Goal: Browse casually

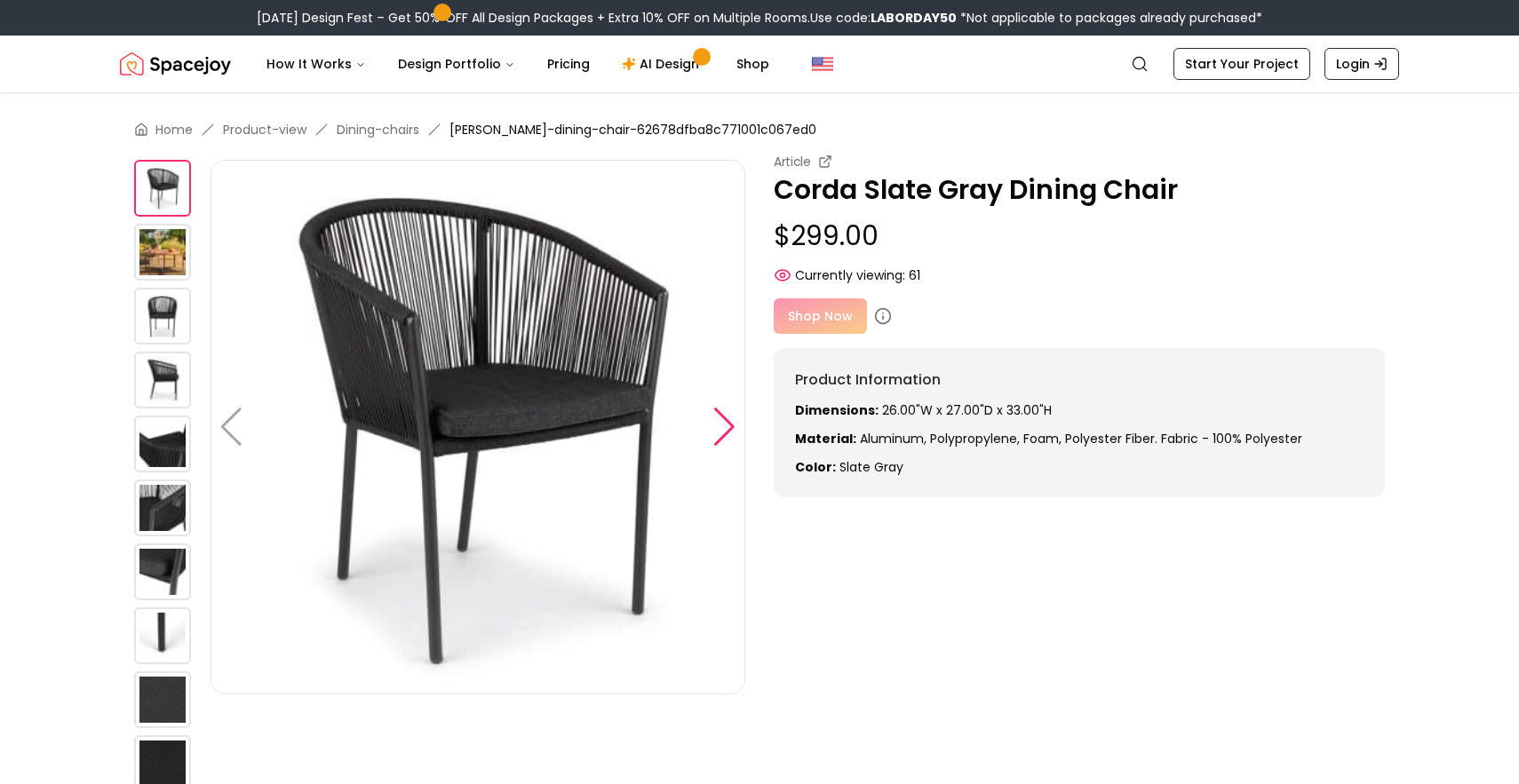
click at [730, 429] on div at bounding box center [724, 427] width 24 height 39
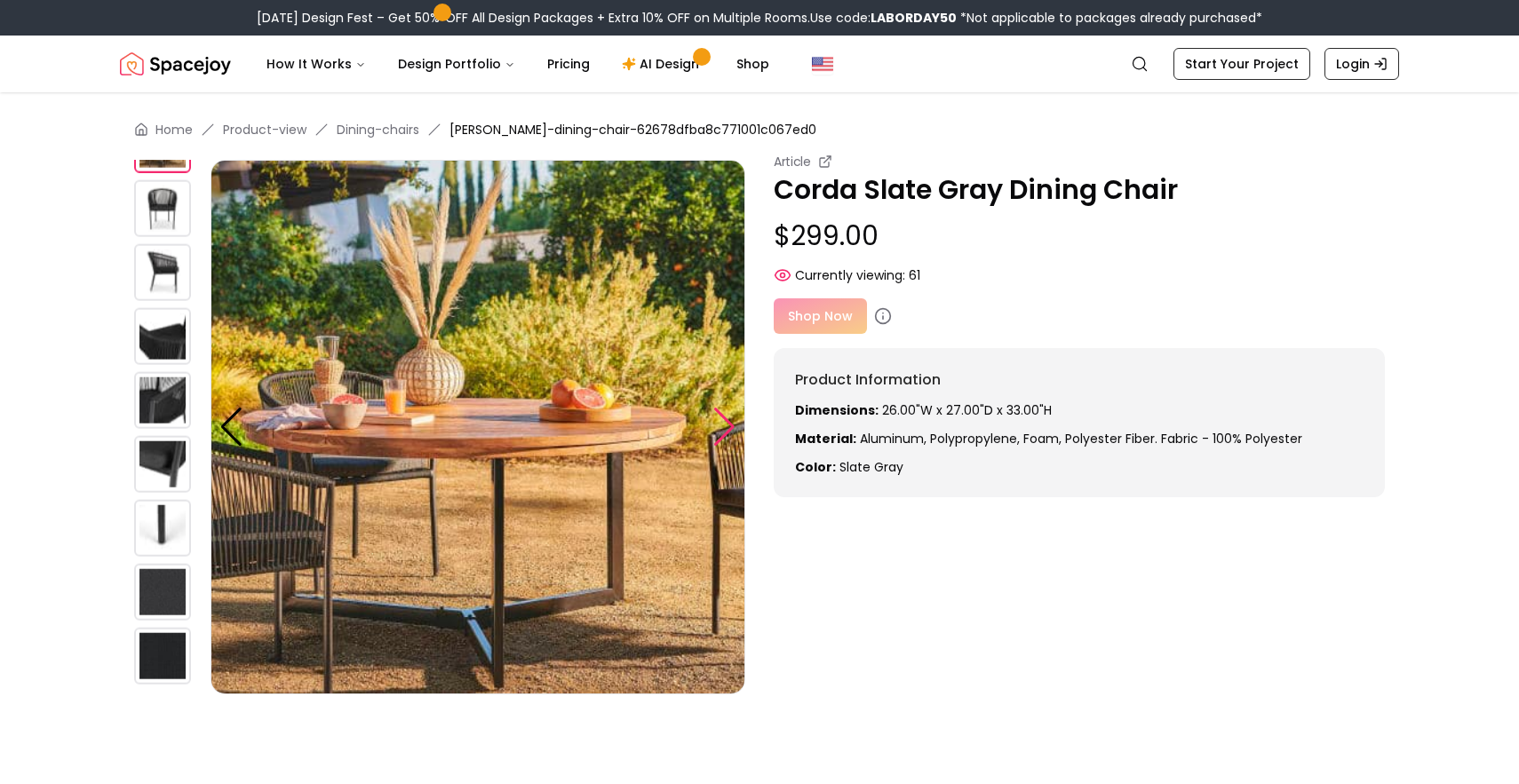
click at [730, 429] on div at bounding box center [724, 427] width 24 height 39
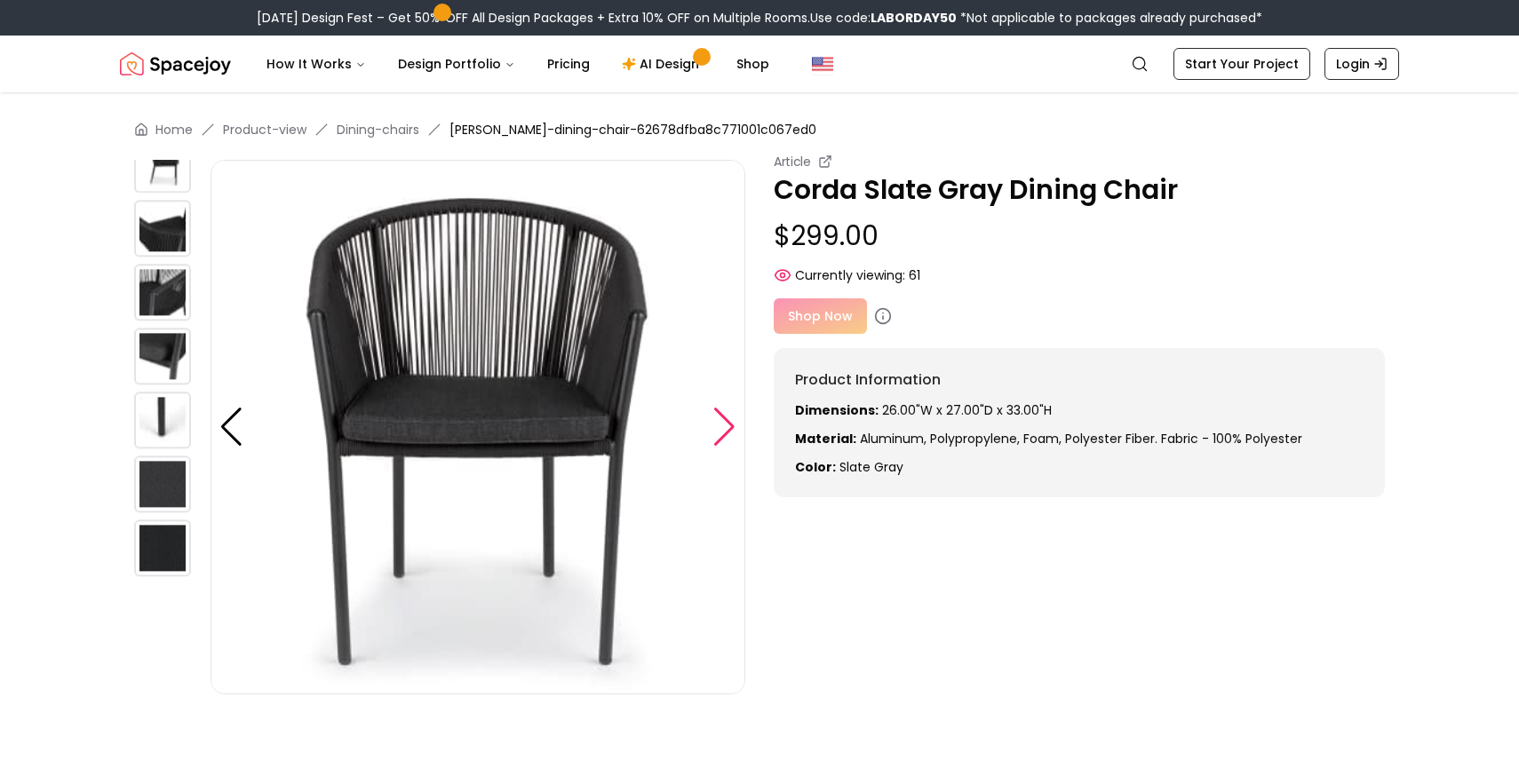
click at [730, 429] on div at bounding box center [724, 427] width 24 height 39
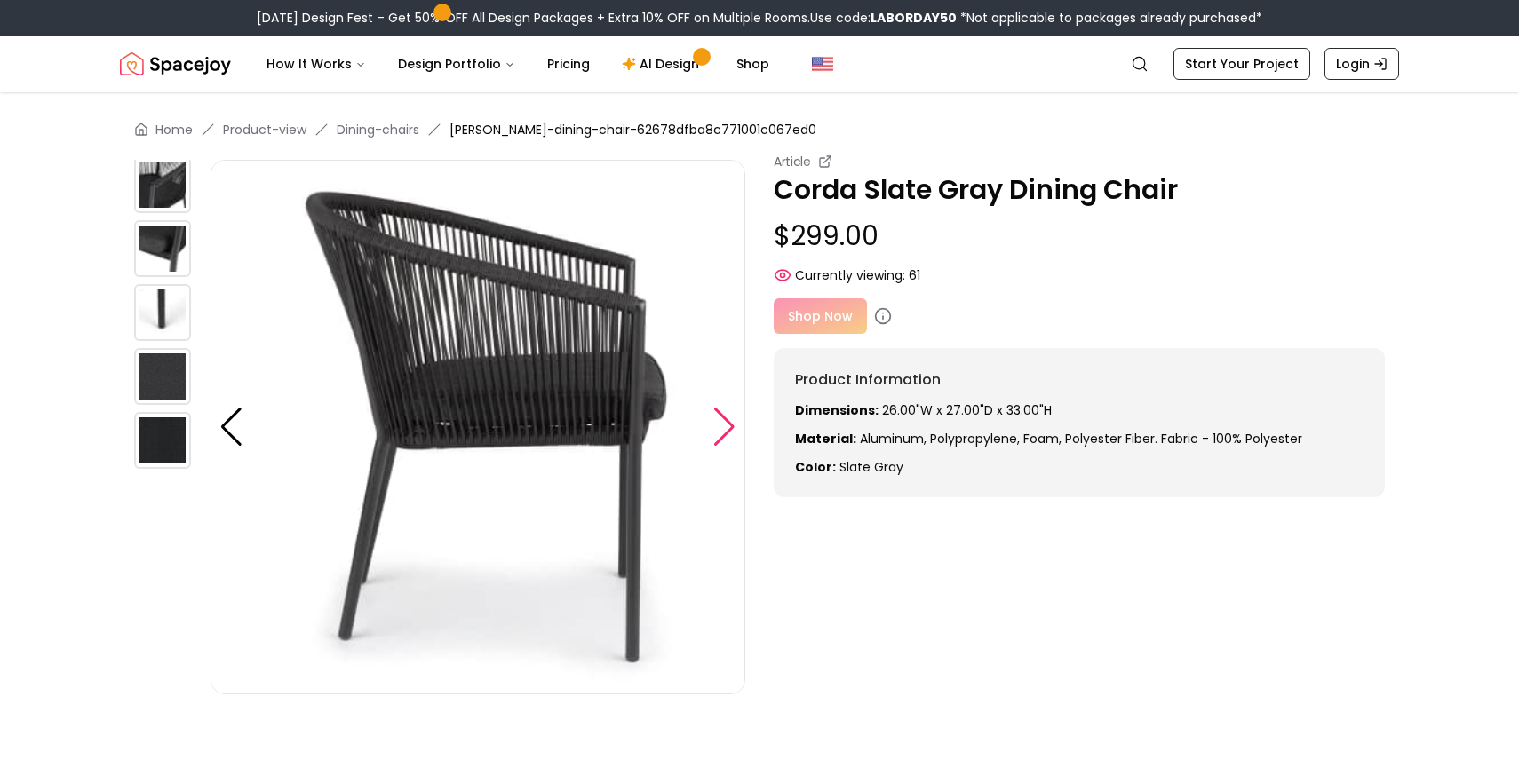
click at [730, 429] on div at bounding box center [724, 427] width 24 height 39
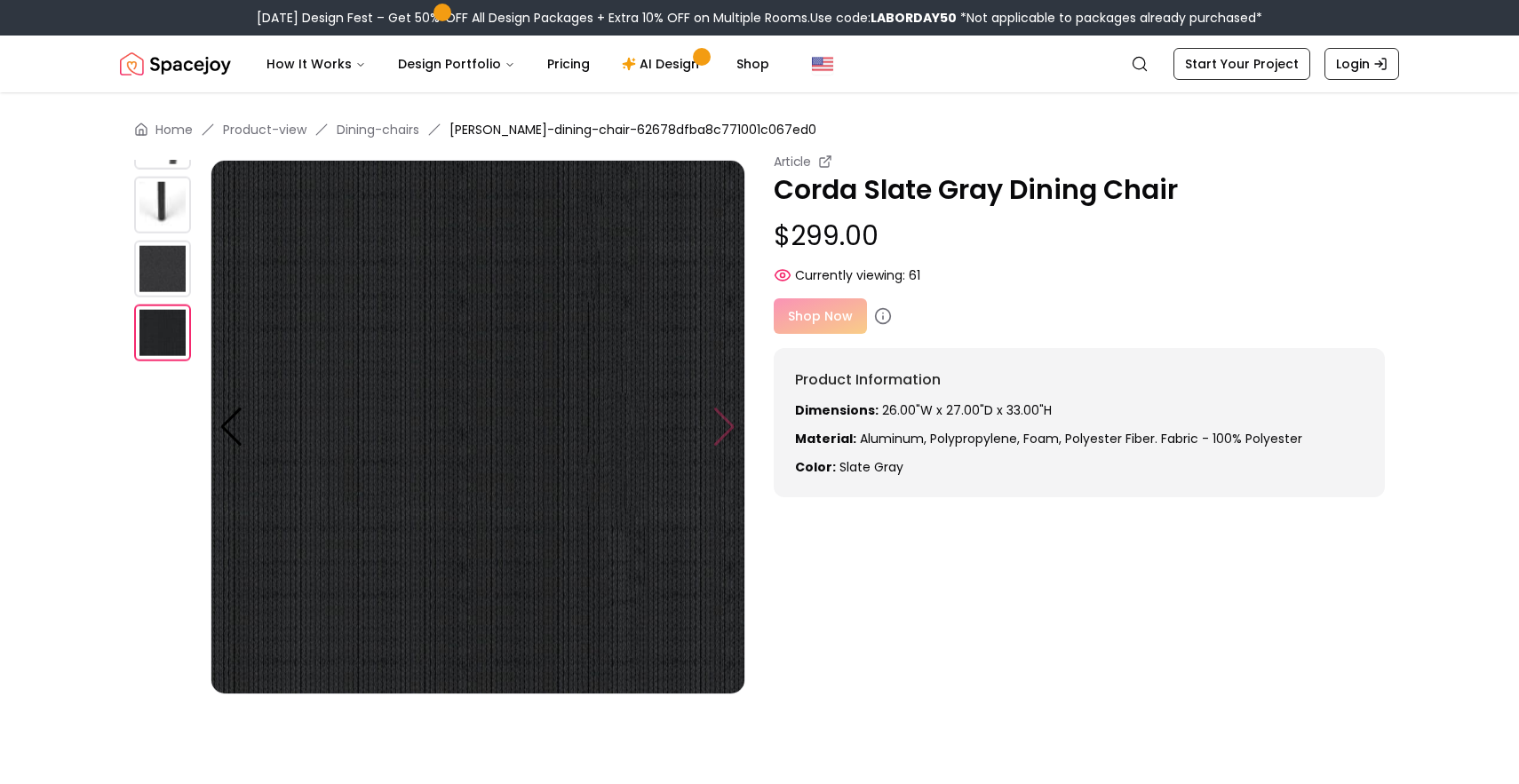
click at [730, 429] on img at bounding box center [478, 427] width 535 height 535
click at [164, 202] on img at bounding box center [162, 205] width 57 height 57
click at [178, 247] on img at bounding box center [162, 269] width 57 height 57
click at [168, 213] on img at bounding box center [162, 205] width 57 height 57
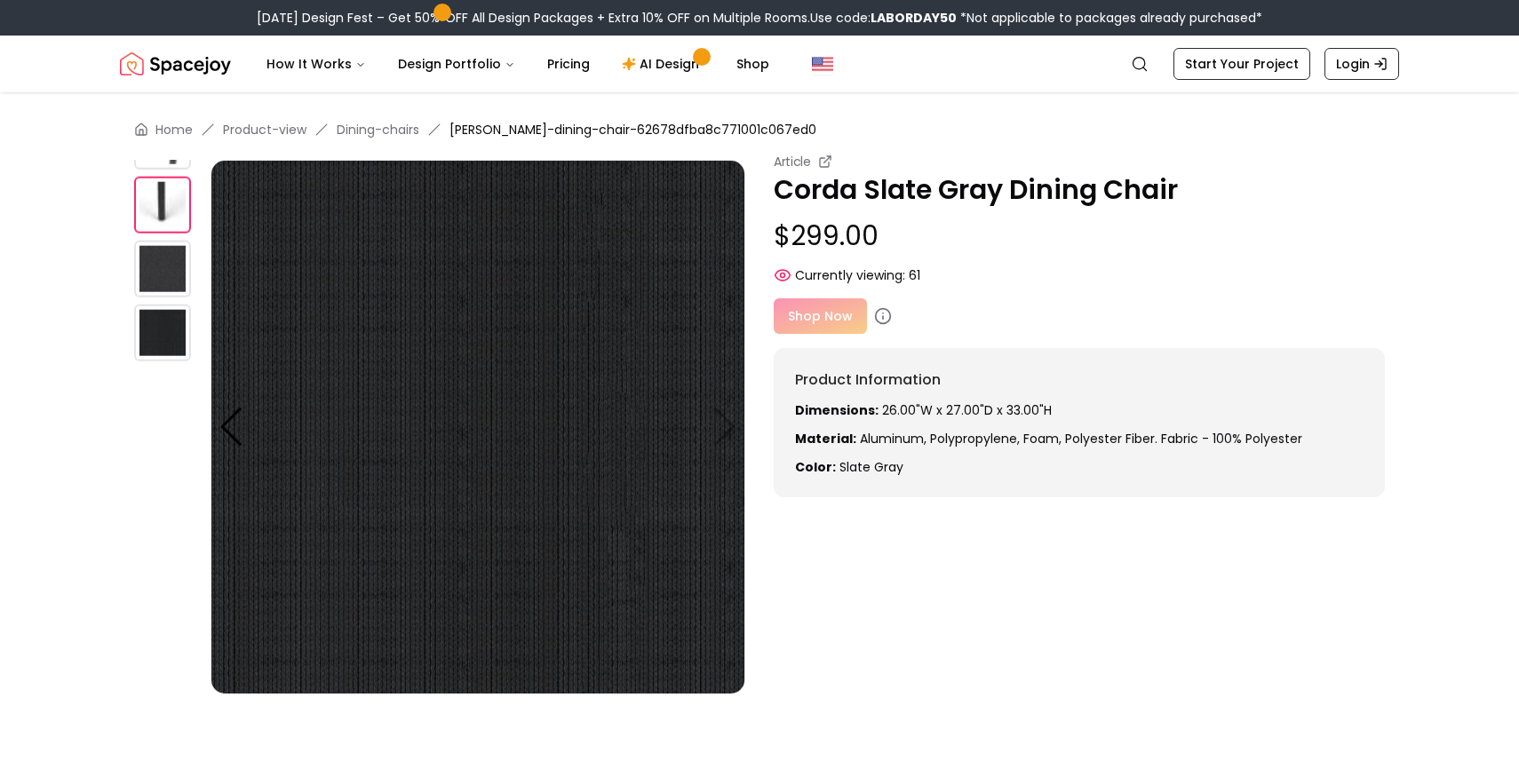
click at [168, 213] on img at bounding box center [162, 205] width 57 height 57
click at [227, 429] on div at bounding box center [231, 427] width 24 height 39
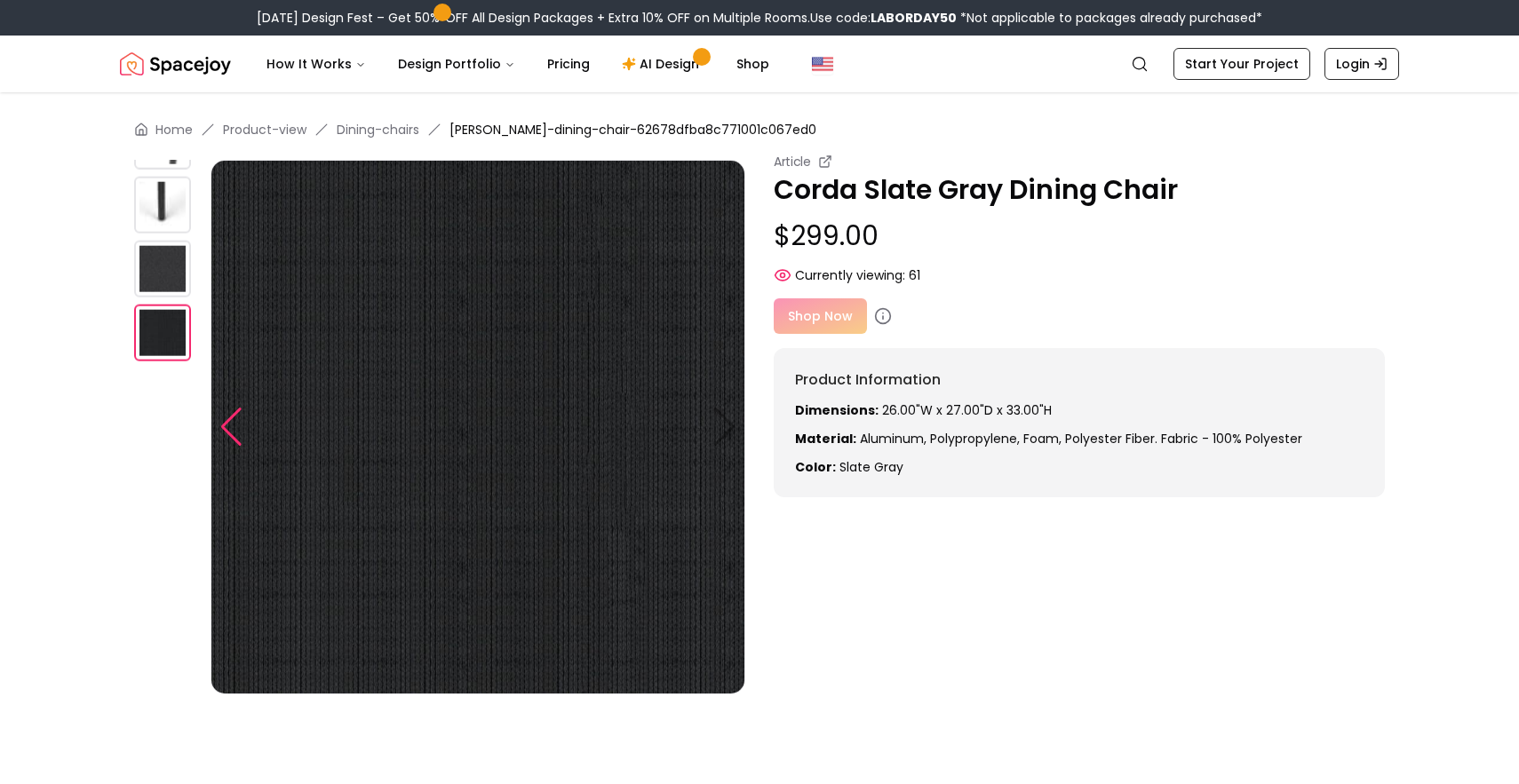
click at [227, 429] on div at bounding box center [231, 427] width 24 height 39
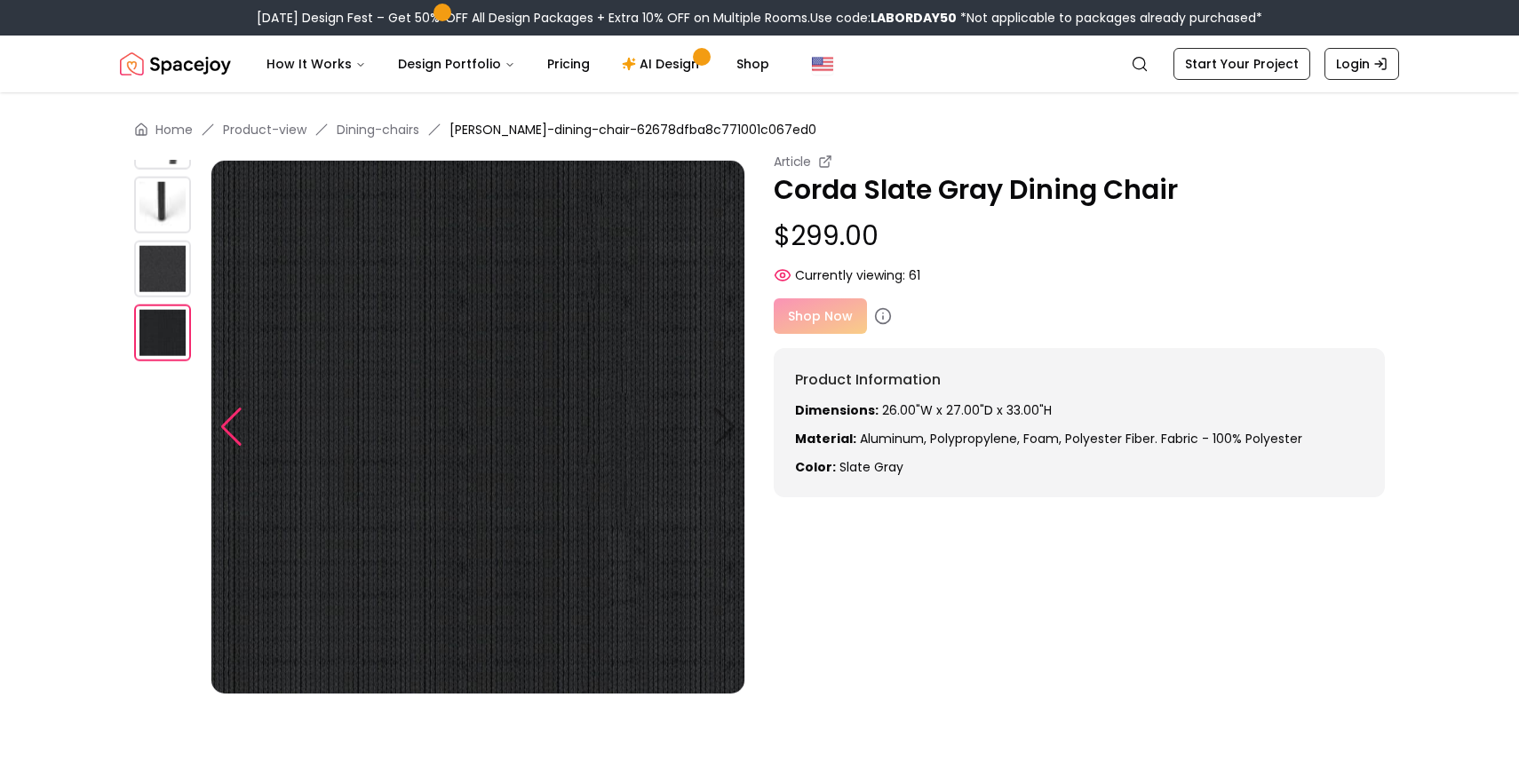
click at [227, 429] on div at bounding box center [231, 427] width 24 height 39
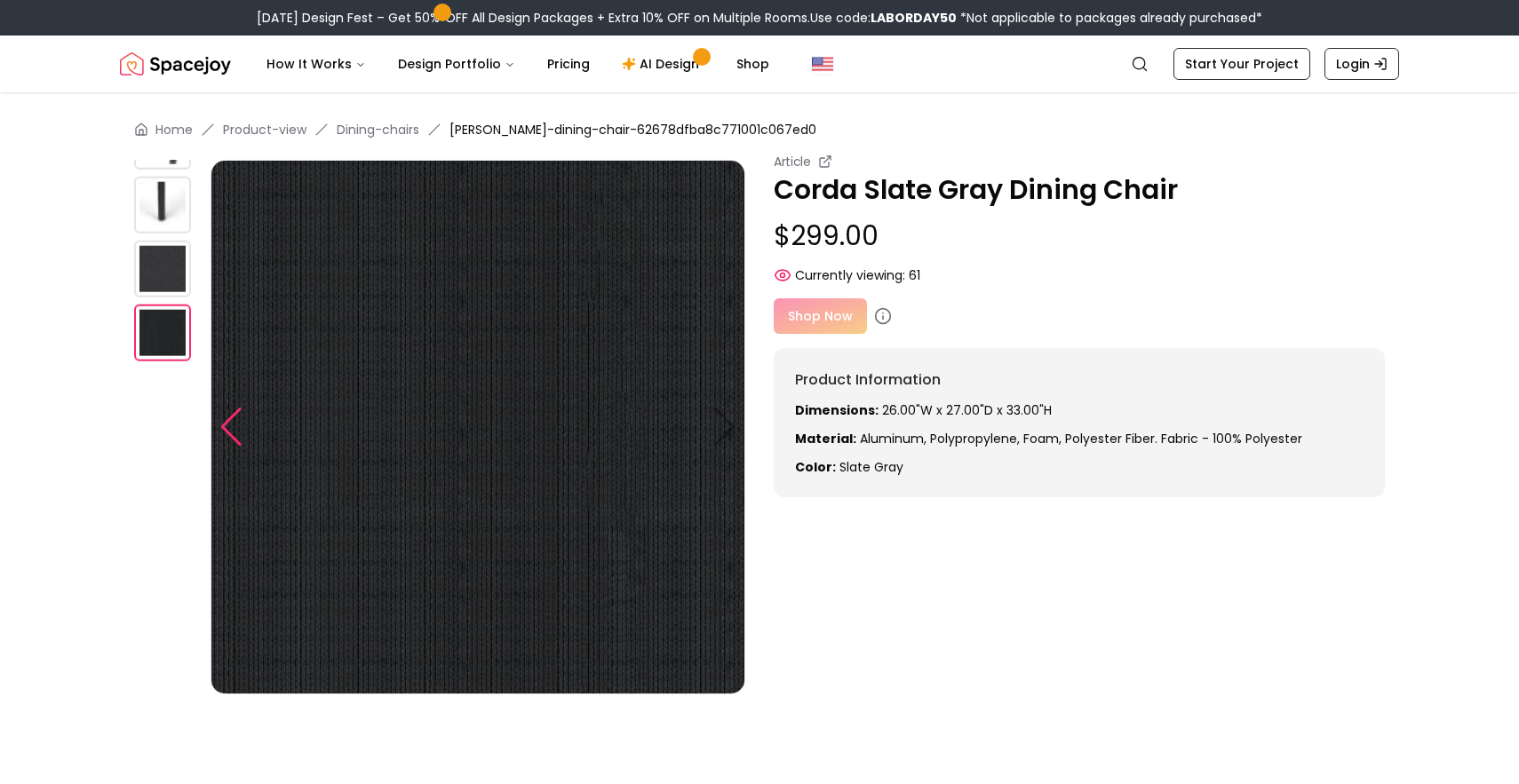
click at [227, 429] on div at bounding box center [231, 427] width 24 height 39
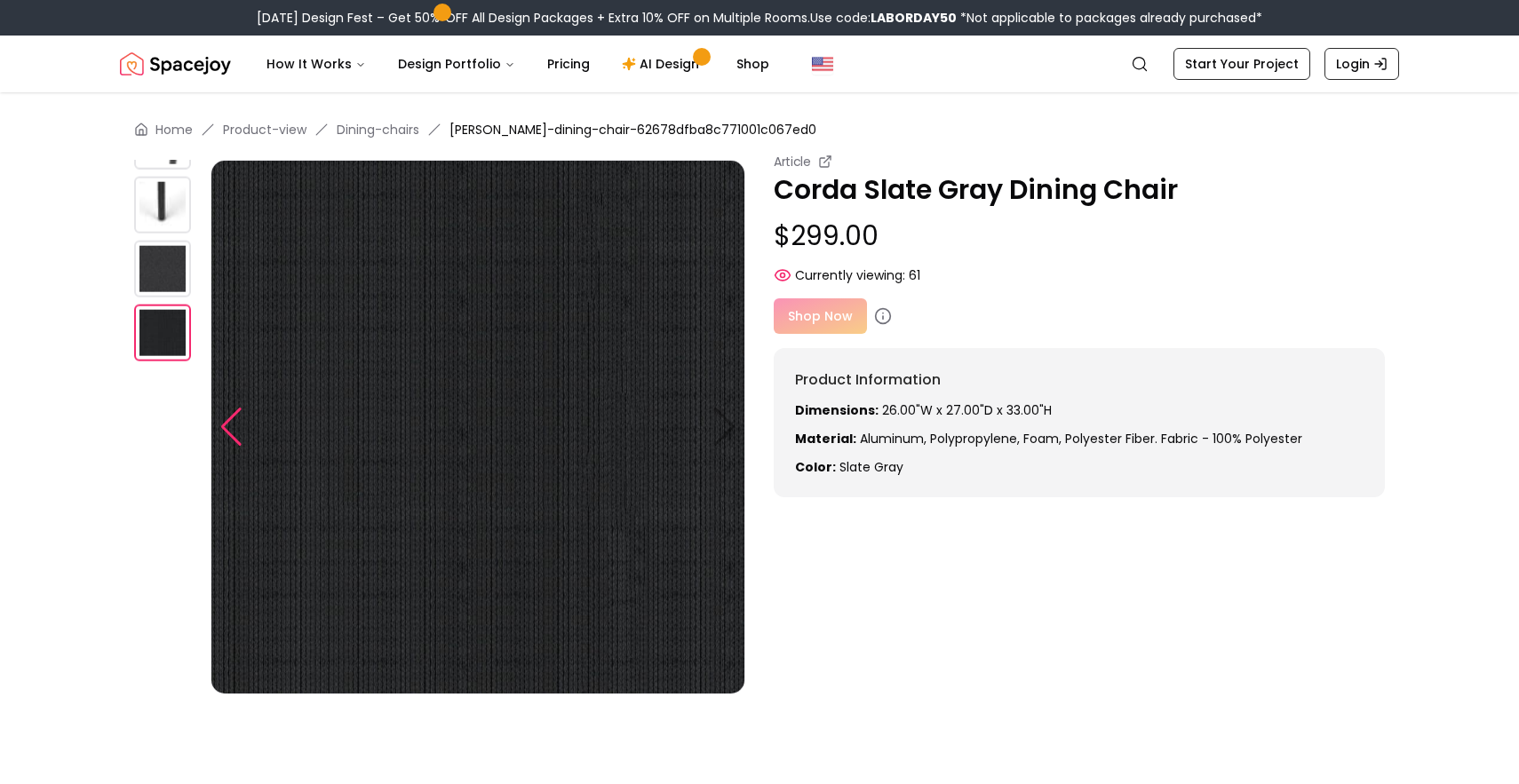
click at [227, 429] on div at bounding box center [231, 427] width 24 height 39
click at [158, 213] on img at bounding box center [162, 205] width 57 height 57
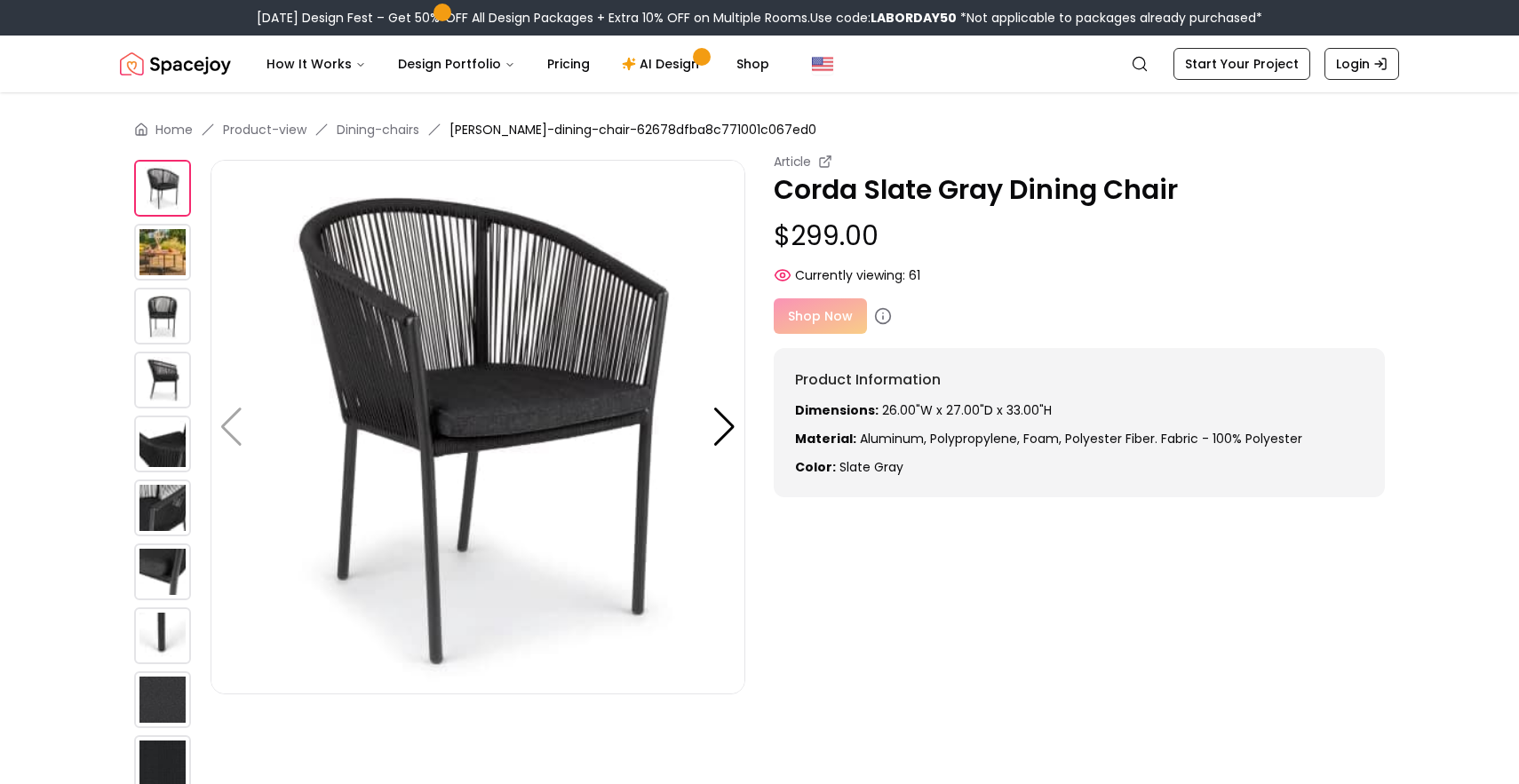
click at [147, 334] on img at bounding box center [162, 316] width 57 height 57
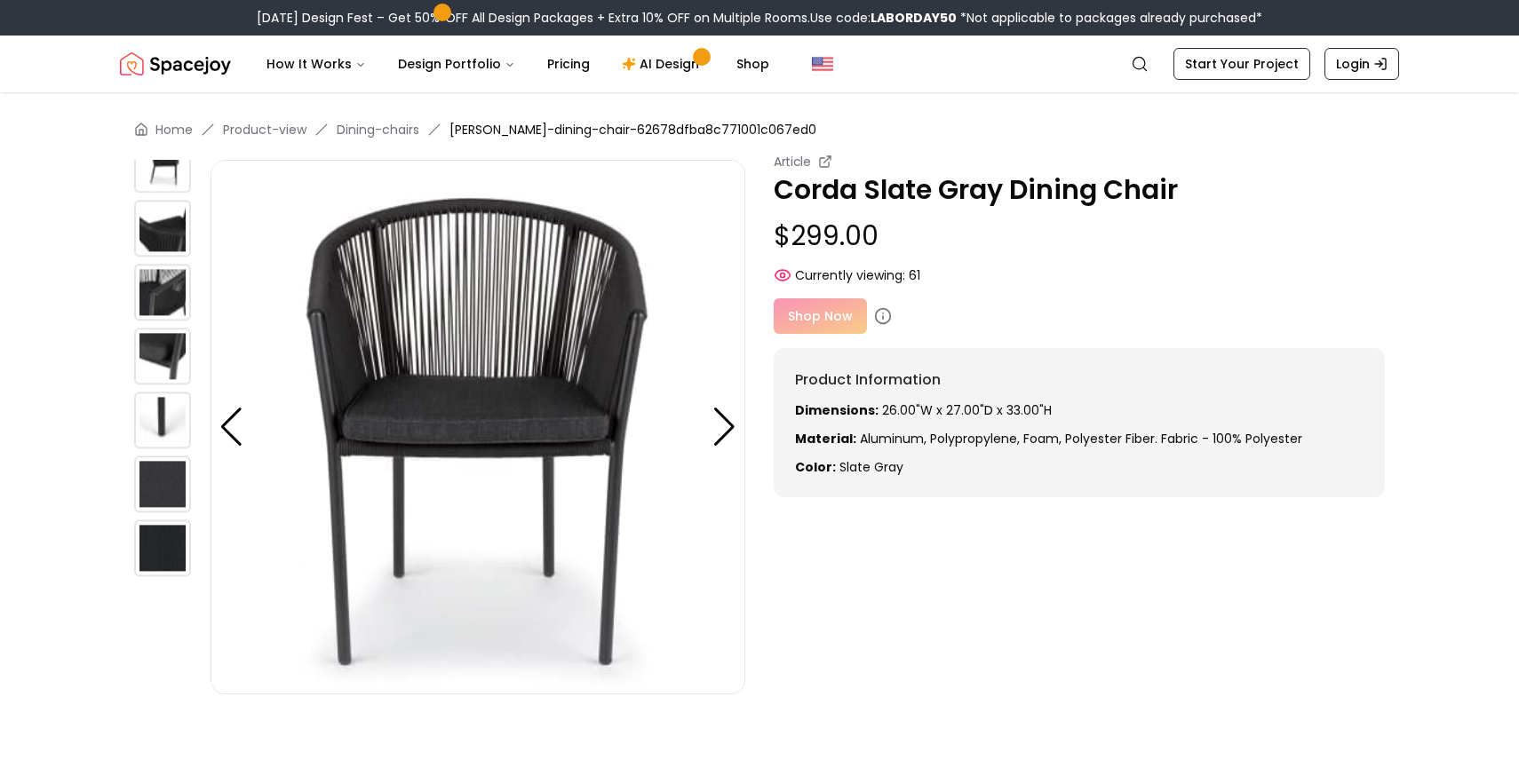
click at [159, 318] on img at bounding box center [162, 291] width 57 height 57
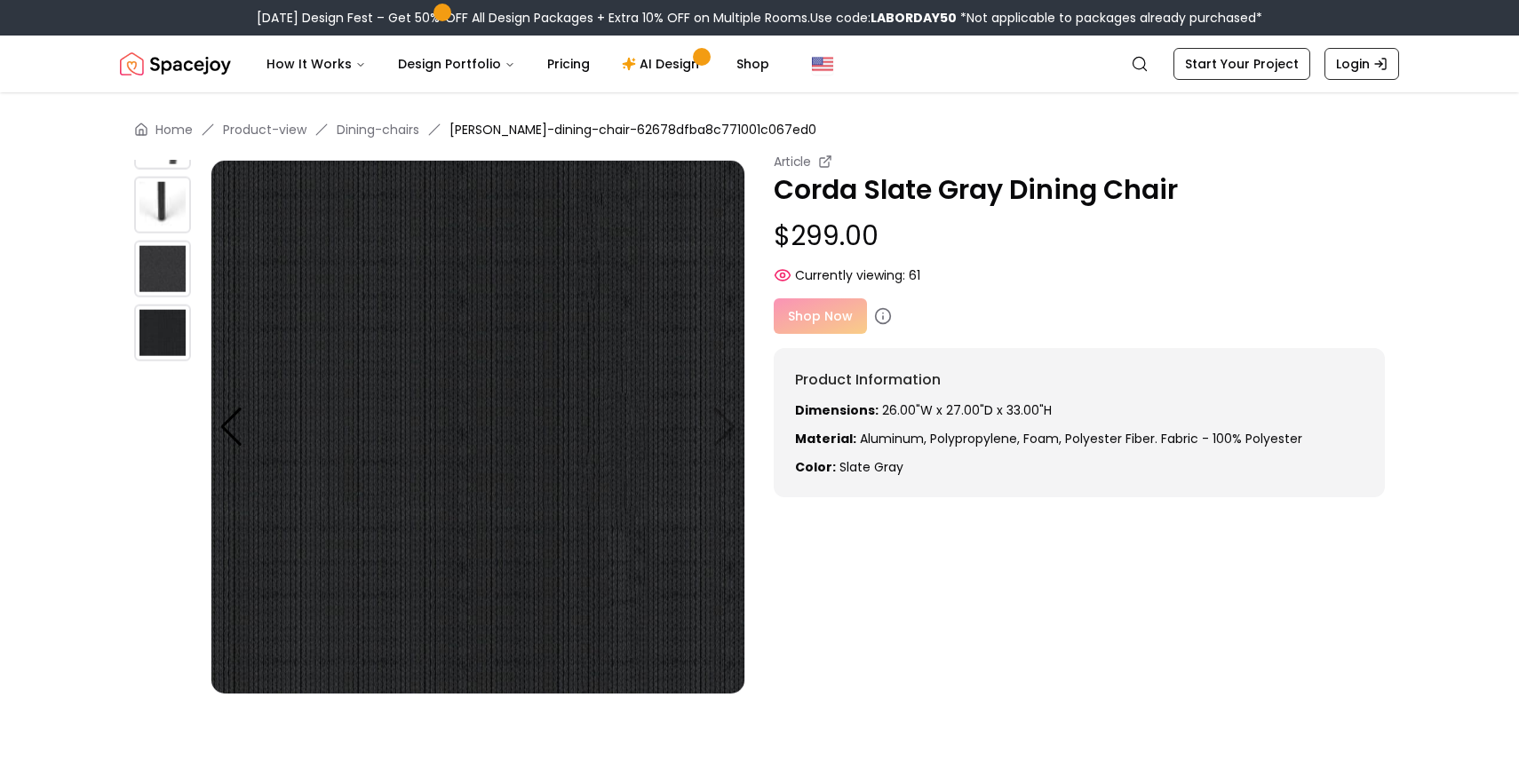
click at [157, 211] on img at bounding box center [162, 205] width 57 height 57
click at [160, 144] on div "Home Product-view Dining-chairs Corda-slate-gray-dining-chair-62678dfba8c771001…" at bounding box center [759, 550] width 1364 height 914
